Goal: Transaction & Acquisition: Purchase product/service

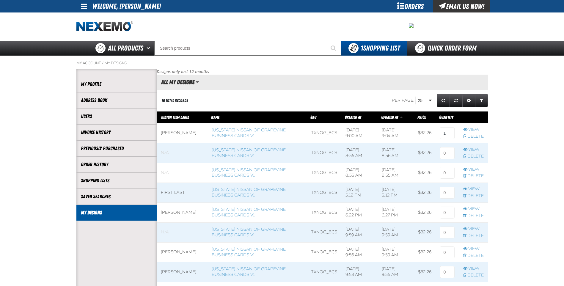
scroll to position [0, 0]
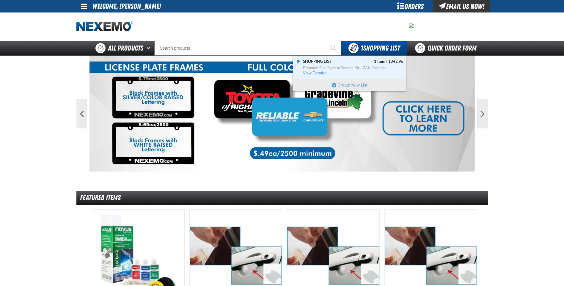
click at [321, 73] on span "View Details" at bounding box center [315, 73] width 24 height 4
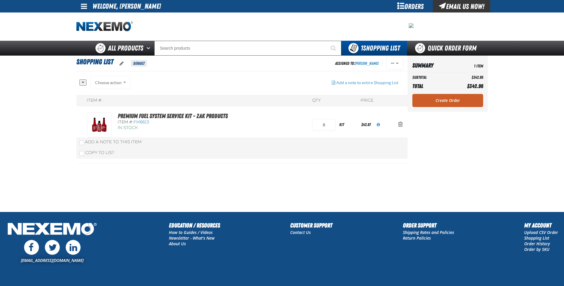
click at [542, 87] on main "Shopping List Default Assigned To: Chase Lacey Reassign Duplicate Delete" at bounding box center [282, 134] width 564 height 156
click at [422, 6] on div "Orders" at bounding box center [411, 6] width 45 height 12
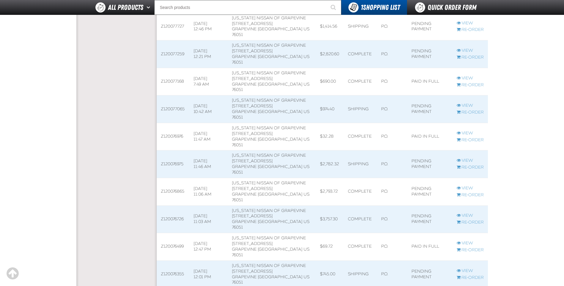
scroll to position [415, 0]
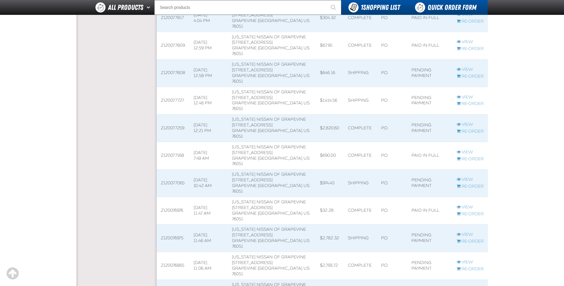
click at [442, 6] on link "Quick Order Form" at bounding box center [447, 7] width 81 height 15
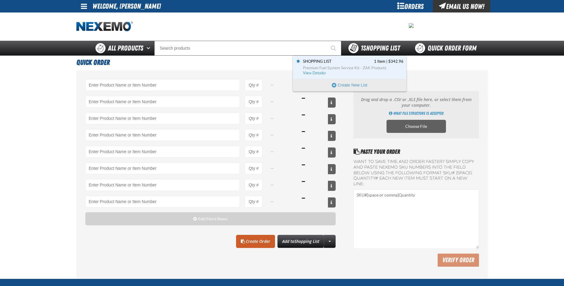
click at [371, 44] on span "1 Shopping List" at bounding box center [380, 48] width 39 height 8
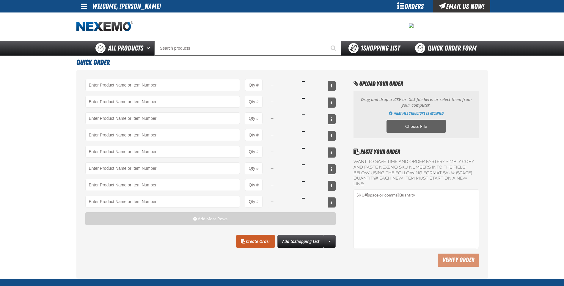
click at [371, 44] on span "1 Shopping List" at bounding box center [380, 48] width 39 height 8
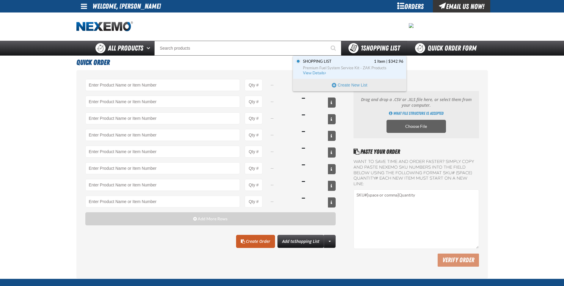
click at [354, 45] on span "You have 1 Shopping List. Open to view details" at bounding box center [354, 48] width 10 height 10
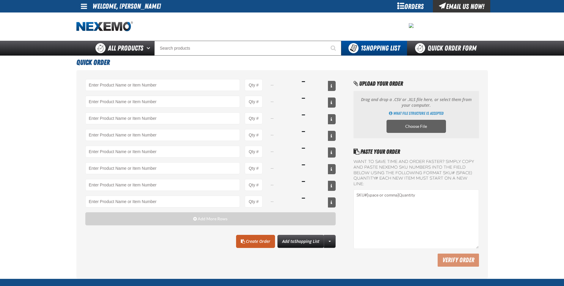
click at [404, 8] on div "Orders" at bounding box center [411, 6] width 45 height 12
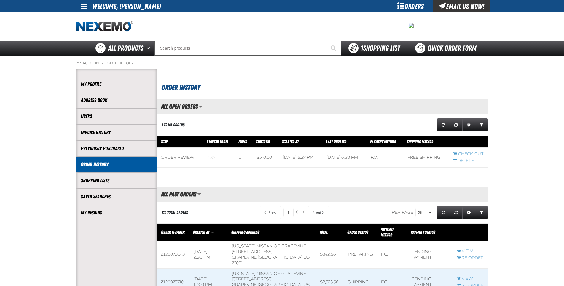
scroll to position [0, 0]
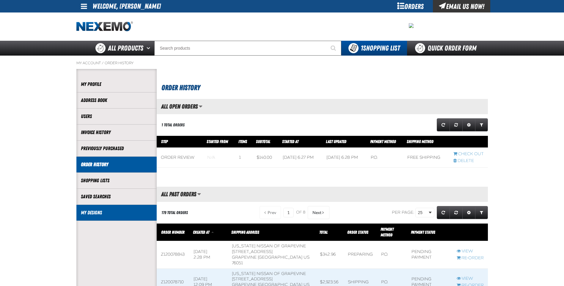
click at [103, 208] on li "My Designs" at bounding box center [116, 213] width 80 height 16
click at [100, 211] on link "My Designs" at bounding box center [116, 212] width 71 height 7
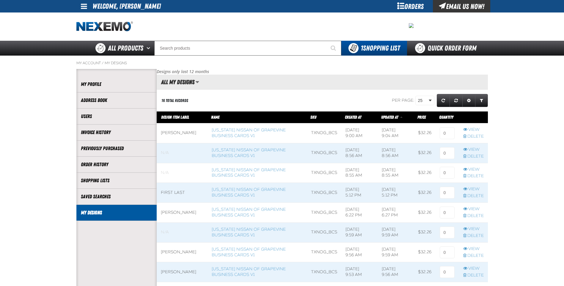
scroll to position [0, 0]
click at [226, 132] on link "[US_STATE] Nissan of Grapevine Business Cards V1" at bounding box center [249, 133] width 74 height 11
click at [445, 136] on input at bounding box center [447, 133] width 15 height 12
type input "1"
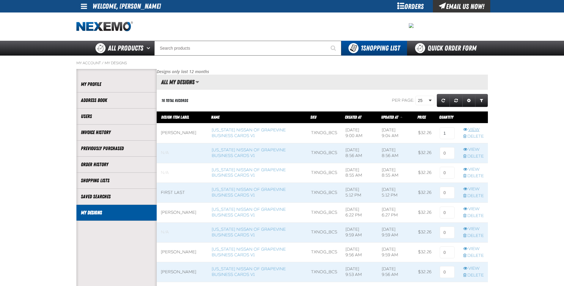
click at [477, 129] on link "View" at bounding box center [474, 130] width 21 height 6
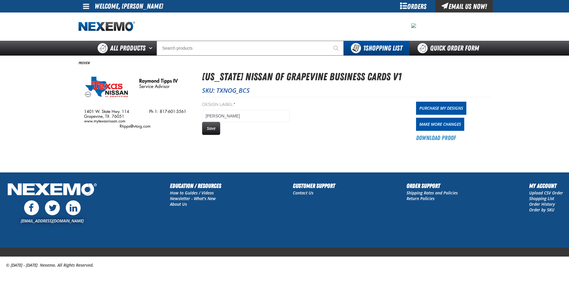
click at [164, 114] on img at bounding box center [135, 101] width 113 height 65
click at [431, 125] on link "Make More Changes" at bounding box center [440, 124] width 48 height 13
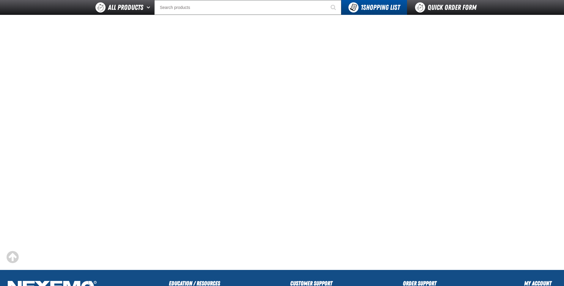
scroll to position [119, 0]
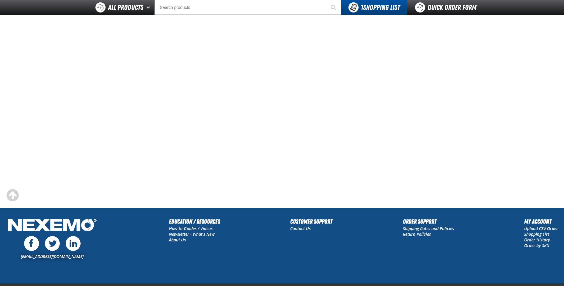
click at [61, 134] on main at bounding box center [282, 65] width 564 height 286
click at [10, 195] on span "Scroll to the top" at bounding box center [13, 195] width 12 height 13
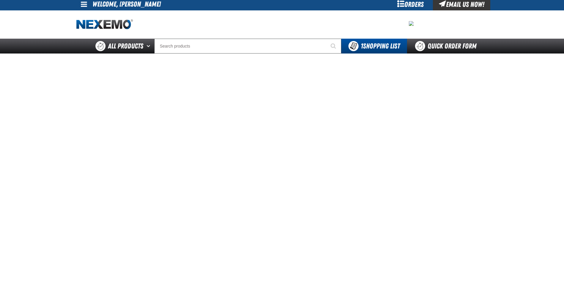
scroll to position [0, 0]
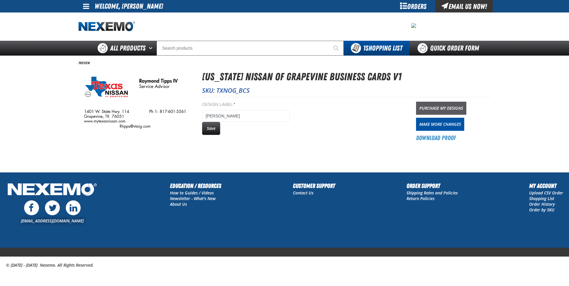
click at [423, 109] on link "Purchase My Designs" at bounding box center [441, 108] width 50 height 13
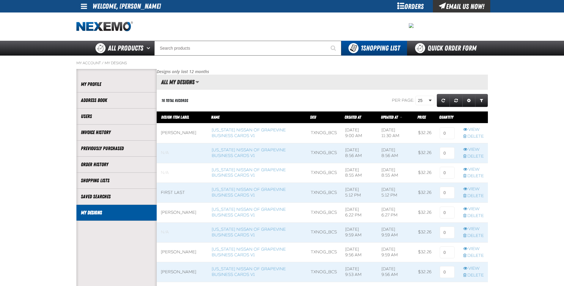
scroll to position [0, 0]
click at [255, 176] on span at bounding box center [257, 173] width 99 height 20
click at [254, 175] on link "[US_STATE] Nissan of Grapevine Business Cards V1" at bounding box center [249, 173] width 74 height 11
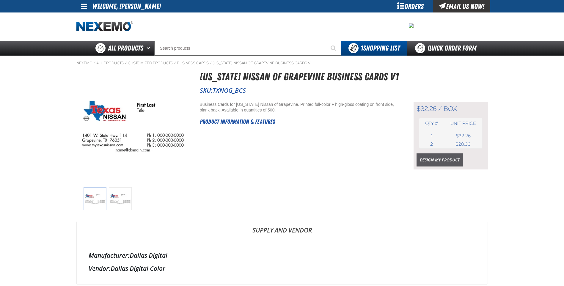
click at [429, 162] on link "Design My Product" at bounding box center [440, 160] width 46 height 13
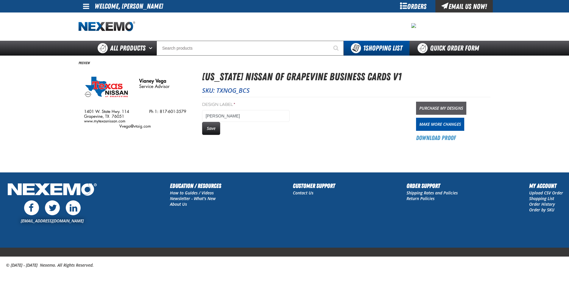
click at [431, 109] on link "Purchase My Designs" at bounding box center [441, 108] width 50 height 13
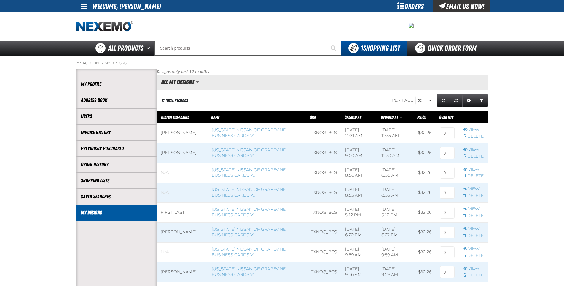
scroll to position [0, 0]
drag, startPoint x: 445, startPoint y: 132, endPoint x: 441, endPoint y: 133, distance: 4.2
click at [441, 133] on input at bounding box center [447, 133] width 15 height 12
type input "1"
click at [444, 153] on input at bounding box center [447, 153] width 15 height 12
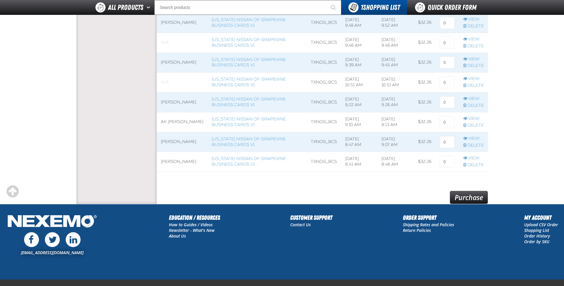
scroll to position [306, 0]
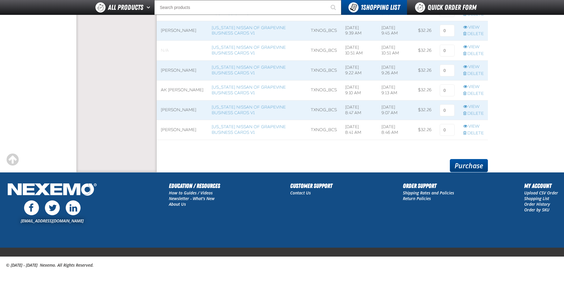
type input "1"
click at [474, 164] on link "Purchase" at bounding box center [469, 165] width 38 height 13
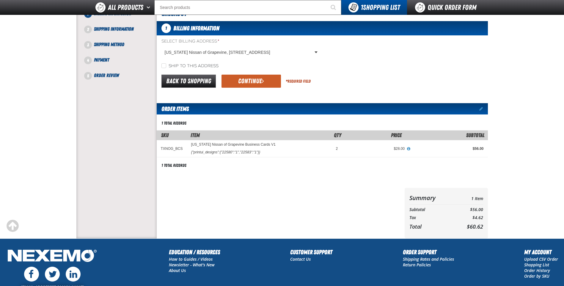
scroll to position [30, 0]
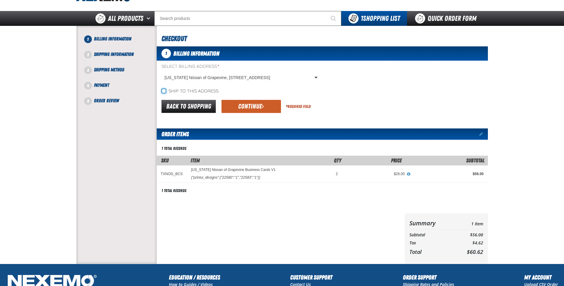
click at [163, 91] on input "Ship to this address" at bounding box center [164, 91] width 5 height 5
checkbox input "true"
click at [230, 105] on button "Continue" at bounding box center [252, 106] width 60 height 13
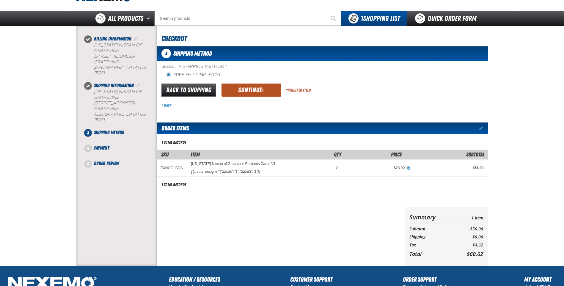
click at [247, 93] on button "Continue" at bounding box center [252, 90] width 60 height 13
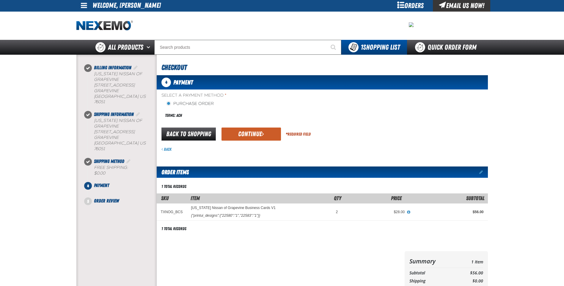
scroll to position [0, 0]
